Goal: Answer question/provide support

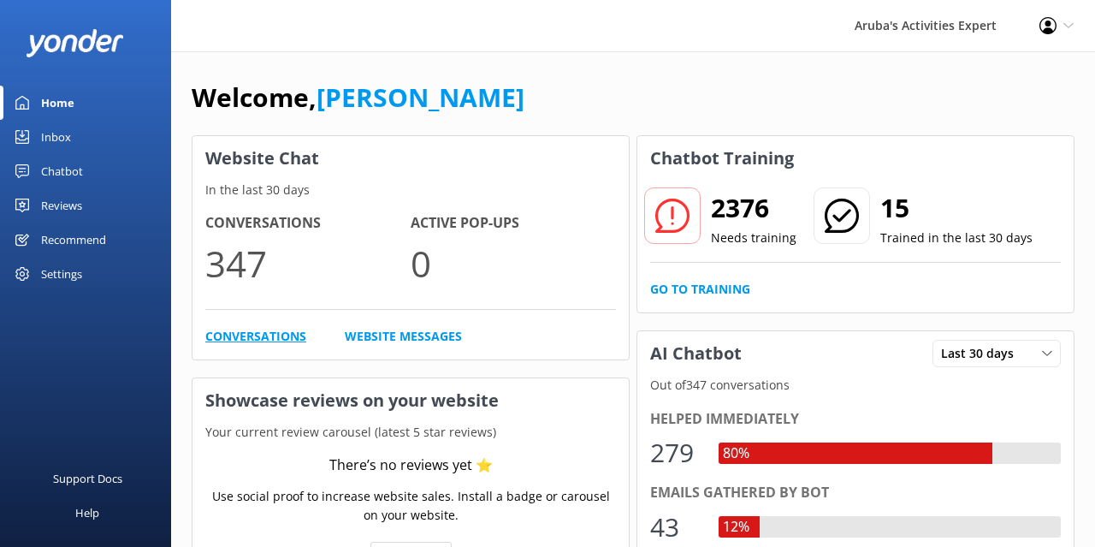
click at [249, 333] on link "Conversations" at bounding box center [255, 336] width 101 height 19
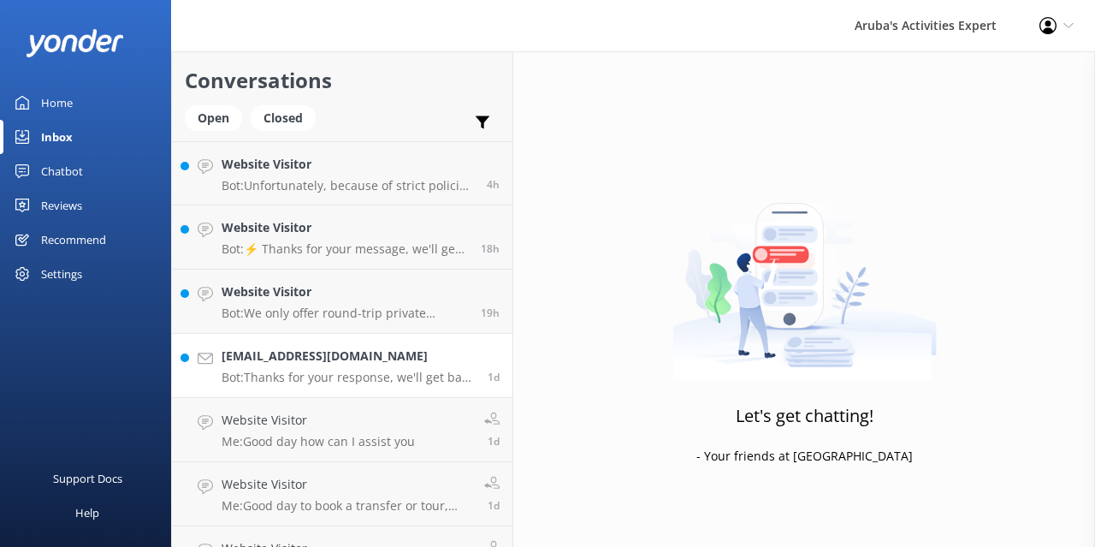
click at [316, 365] on h4 "[EMAIL_ADDRESS][DOMAIN_NAME]" at bounding box center [348, 355] width 253 height 19
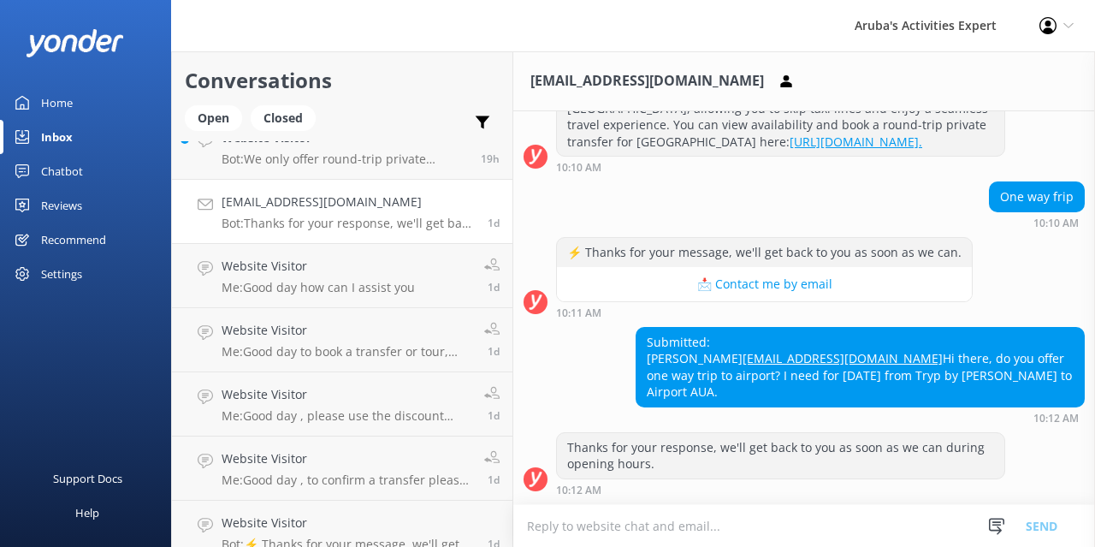
scroll to position [156, 0]
click at [340, 340] on div "Website Visitor Me: Good day to book a transfer or tour, please visit the [DOMA…" at bounding box center [347, 338] width 250 height 38
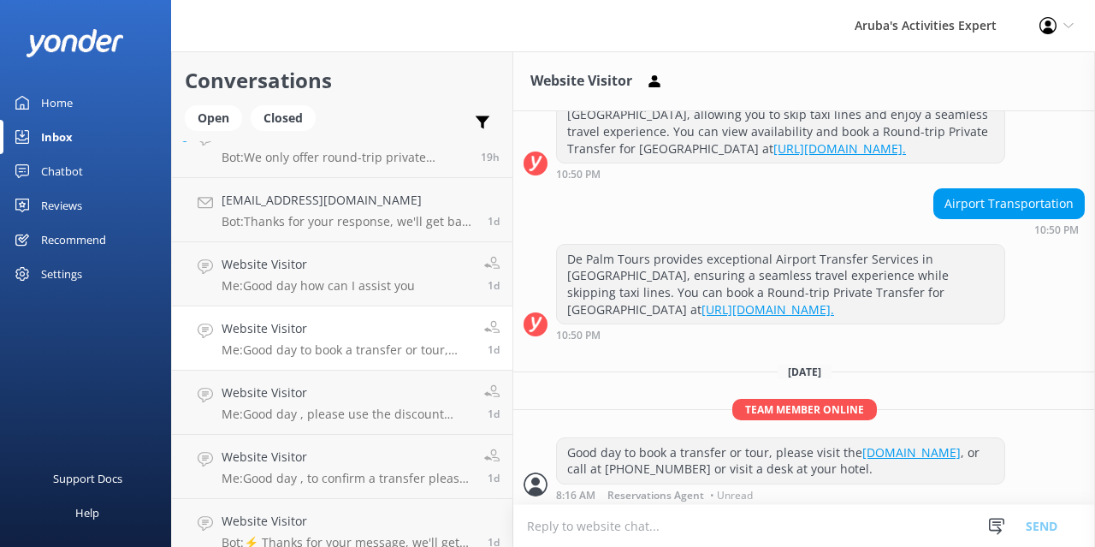
scroll to position [254, 0]
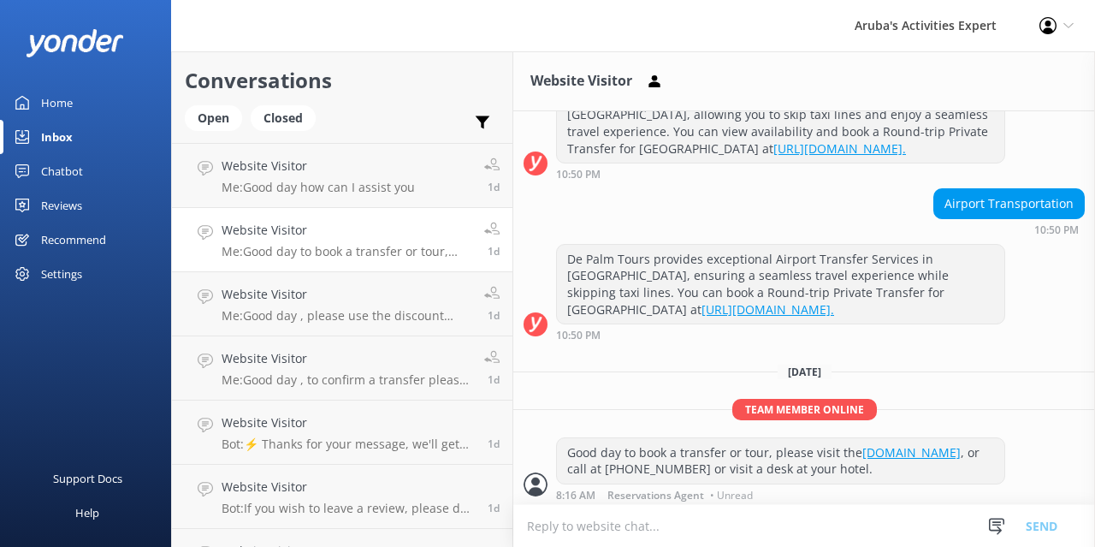
click at [51, 110] on div "Home" at bounding box center [57, 103] width 32 height 34
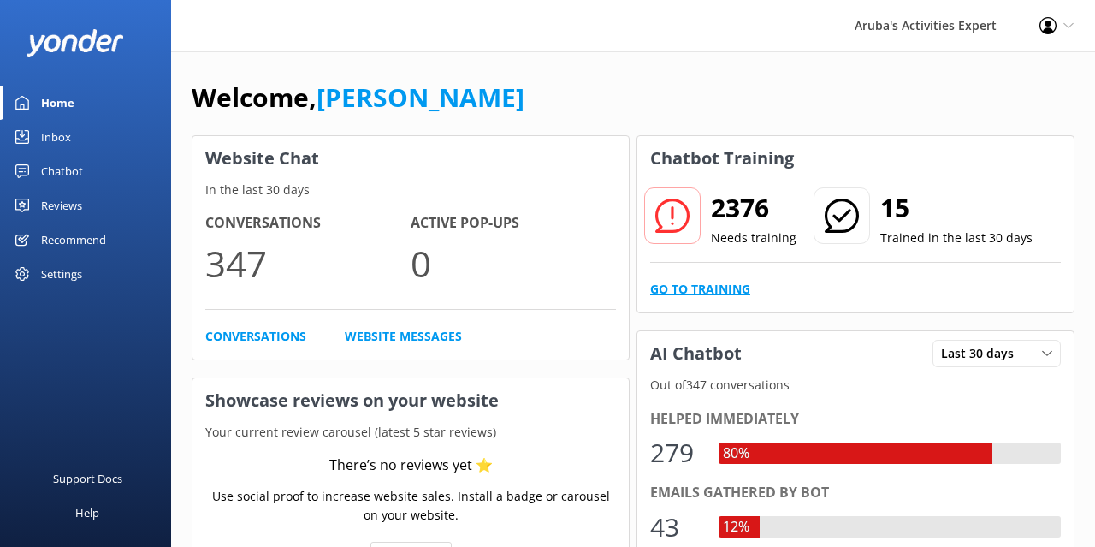
click at [695, 292] on link "Go to Training" at bounding box center [700, 289] width 100 height 19
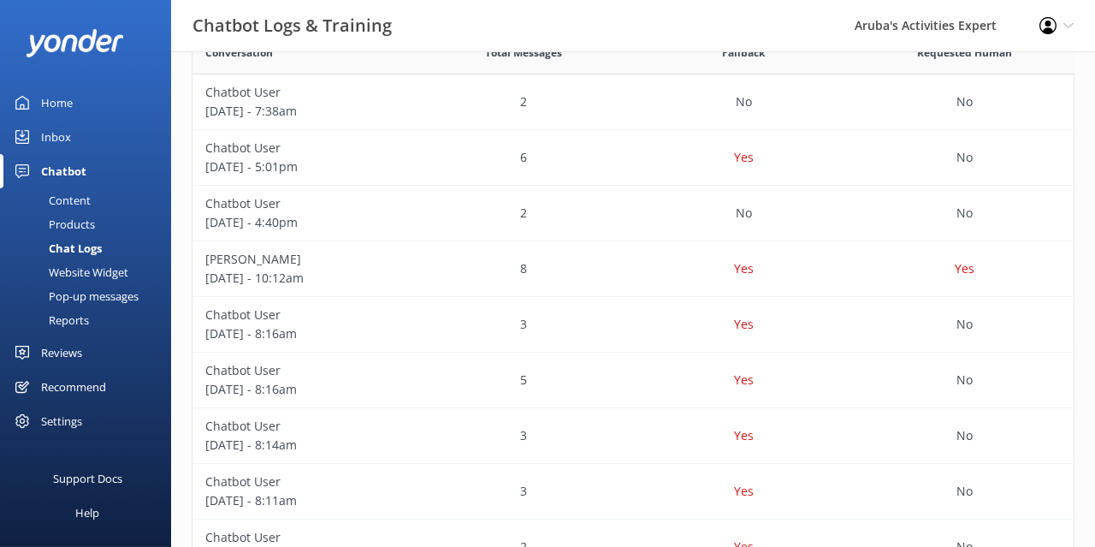
scroll to position [349, 0]
